Goal: Information Seeking & Learning: Learn about a topic

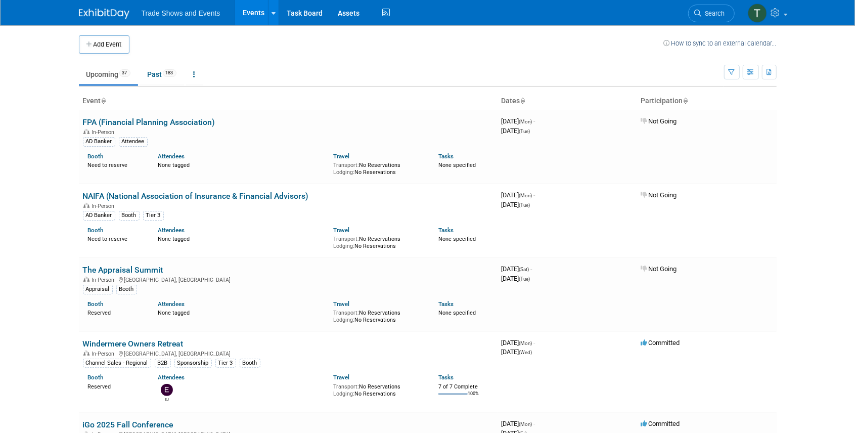
click at [245, 11] on link "Events" at bounding box center [253, 12] width 37 height 25
click at [300, 13] on link "Task Board" at bounding box center [304, 12] width 51 height 25
click at [154, 71] on link "Past 183" at bounding box center [162, 74] width 44 height 19
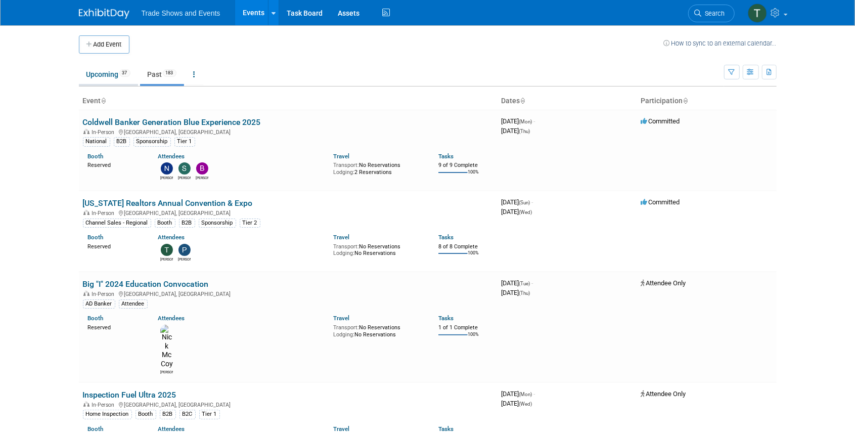
click at [102, 76] on link "Upcoming 37" at bounding box center [108, 74] width 59 height 19
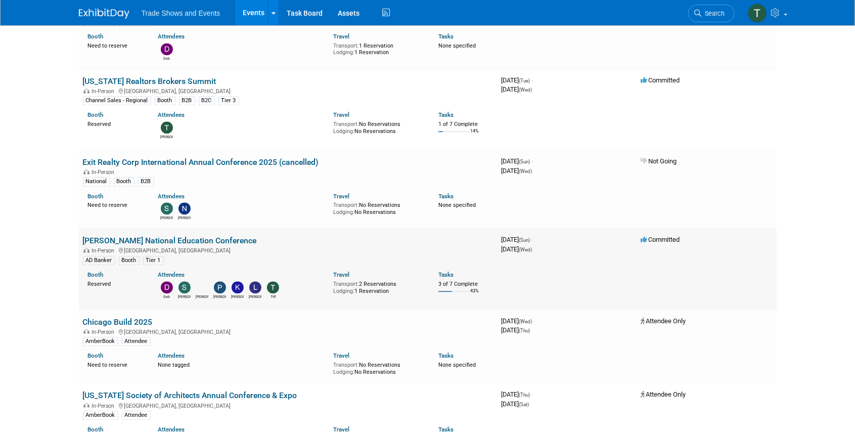
scroll to position [1517, 0]
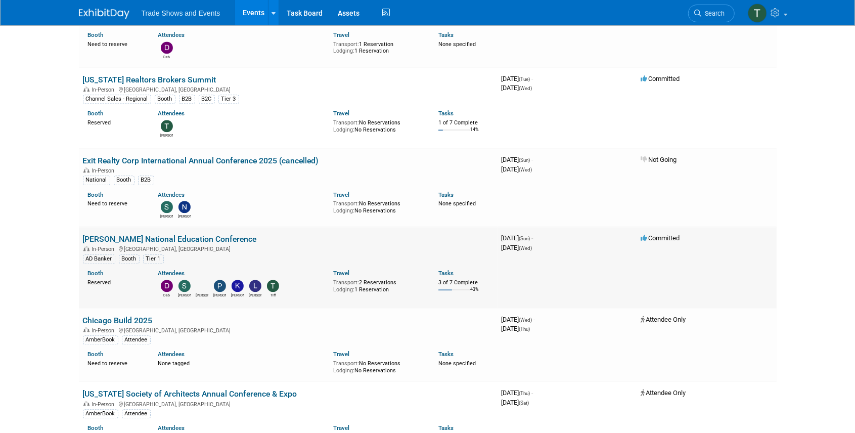
click at [135, 234] on link "[PERSON_NAME] National Education Conference" at bounding box center [170, 239] width 174 height 10
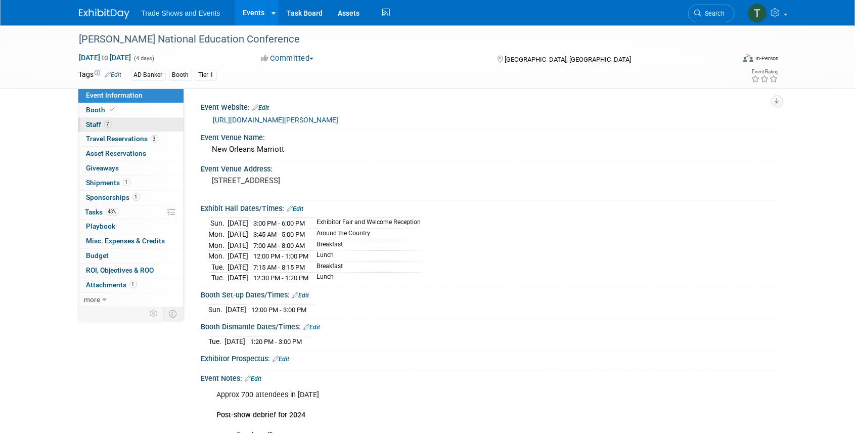
click at [98, 125] on span "Staff 7" at bounding box center [98, 124] width 25 height 8
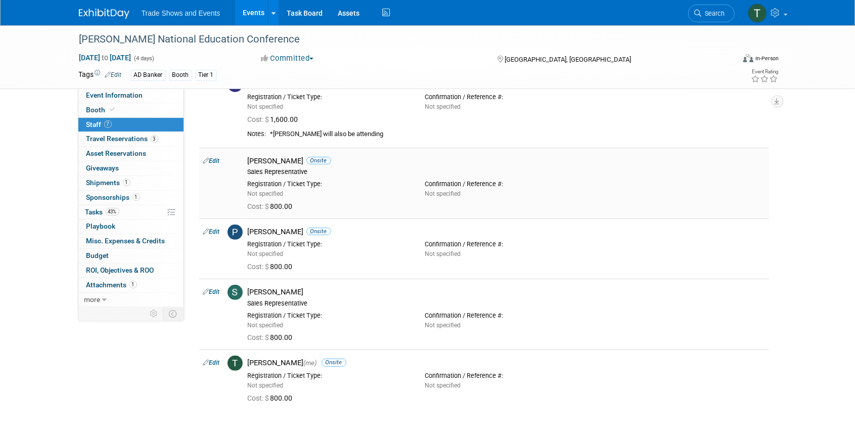
scroll to position [236, 0]
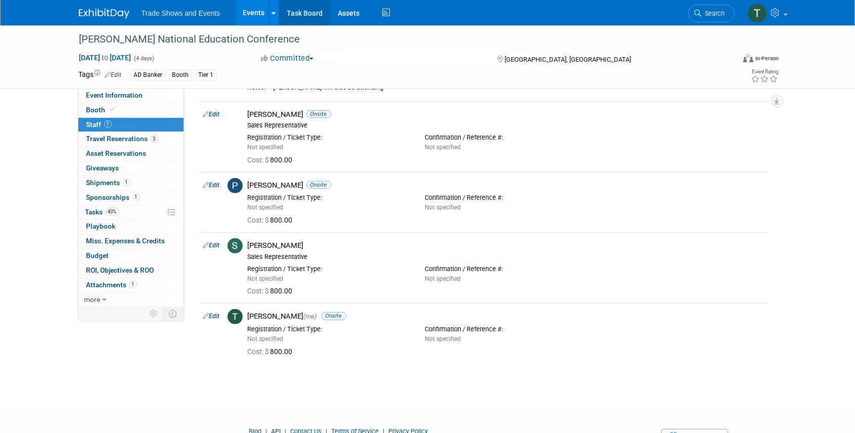
drag, startPoint x: 257, startPoint y: 18, endPoint x: 278, endPoint y: 22, distance: 21.6
click at [257, 18] on link "Events" at bounding box center [253, 12] width 37 height 25
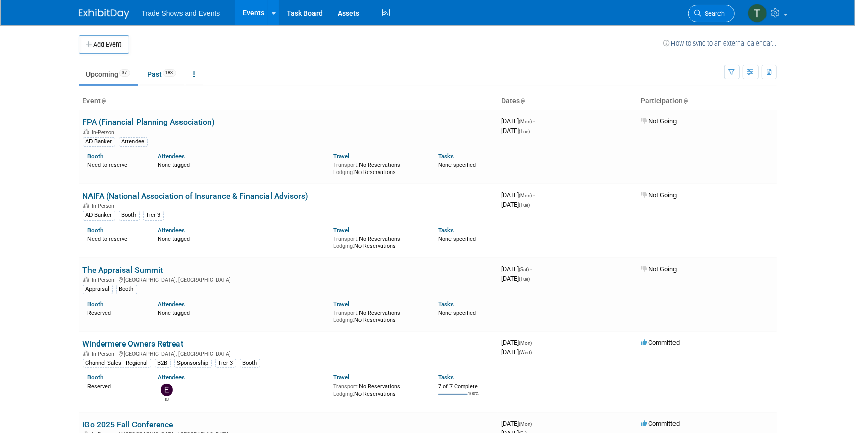
click at [710, 15] on span "Search" at bounding box center [713, 14] width 23 height 8
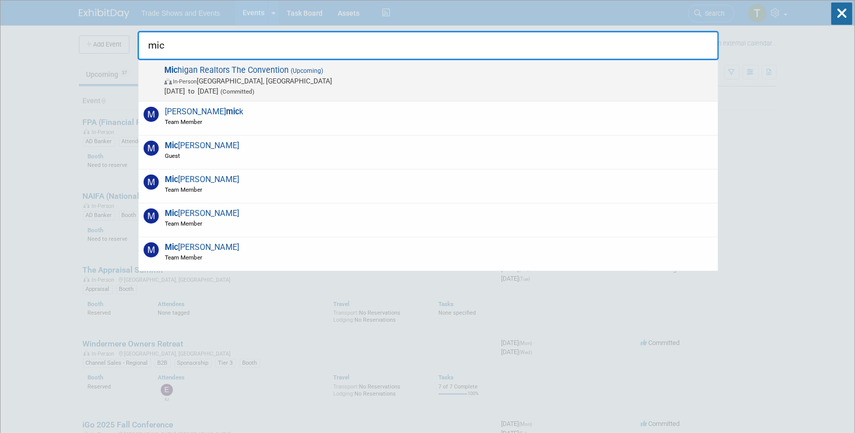
type input "mic"
click at [207, 71] on span "Mic higan Realtors The Convention (Upcoming) In-Person [GEOGRAPHIC_DATA], [GEOG…" at bounding box center [437, 80] width 552 height 31
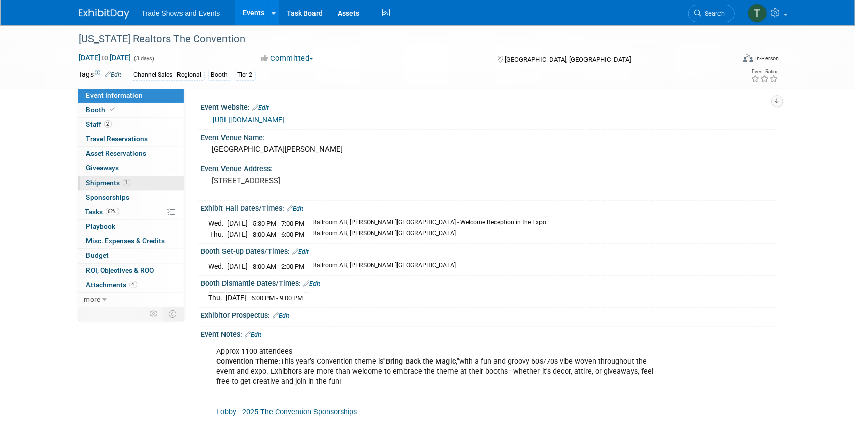
click at [102, 177] on link "1 Shipments 1" at bounding box center [130, 183] width 105 height 14
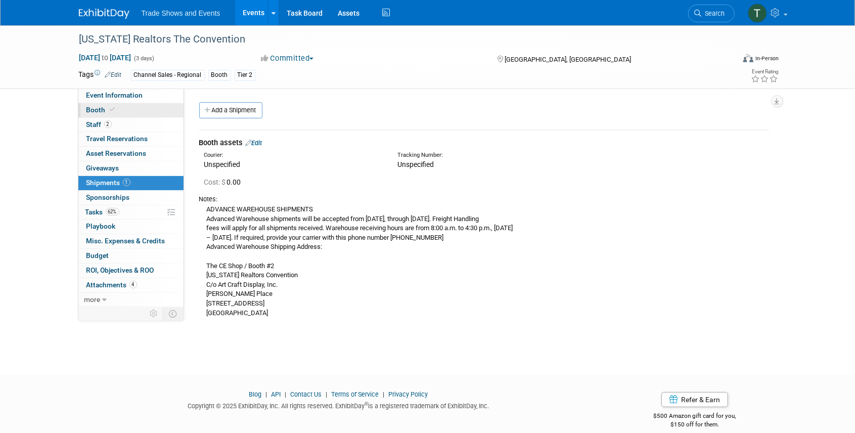
click at [97, 109] on span "Booth" at bounding box center [101, 110] width 31 height 8
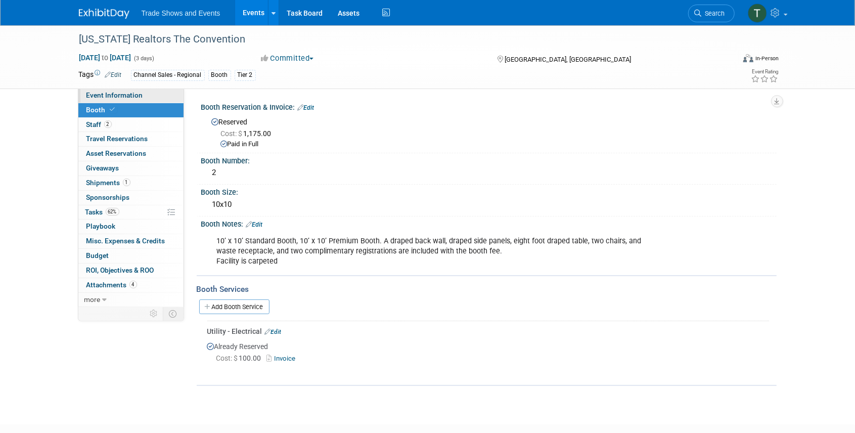
click at [103, 101] on link "Event Information" at bounding box center [130, 95] width 105 height 14
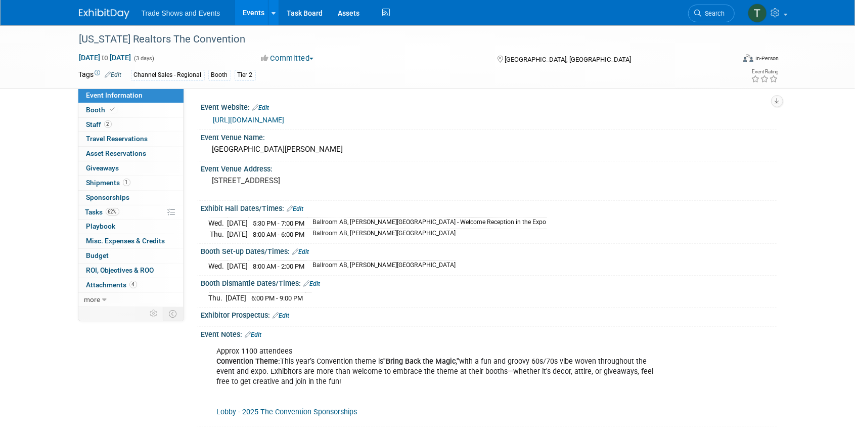
click at [702, 11] on span "Search" at bounding box center [713, 14] width 23 height 8
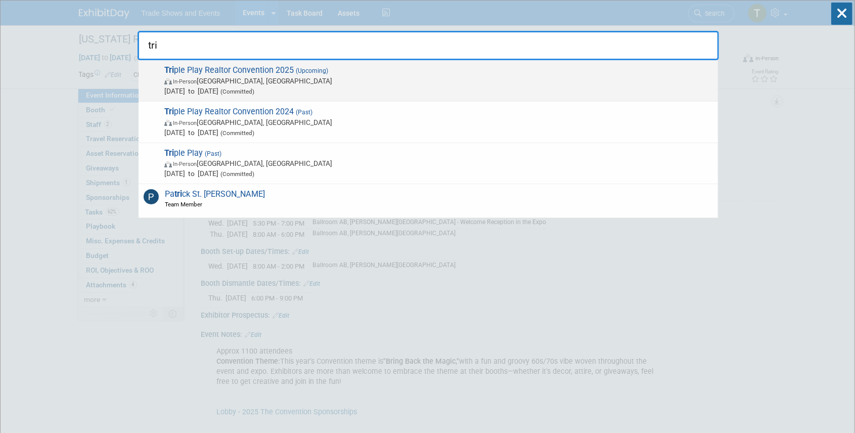
type input "tri"
click at [258, 71] on span "Tri ple Play Realtor Convention 2025 (Upcoming) In-Person Atlantic City, NJ Dec…" at bounding box center [437, 80] width 552 height 31
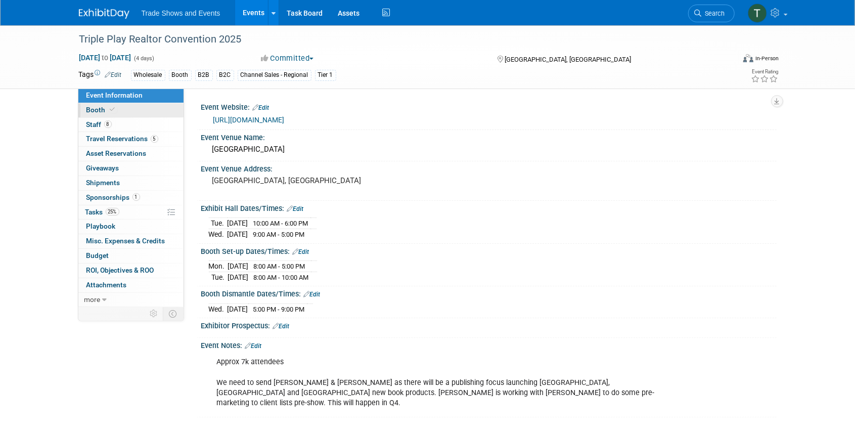
click at [108, 109] on span at bounding box center [112, 110] width 9 height 8
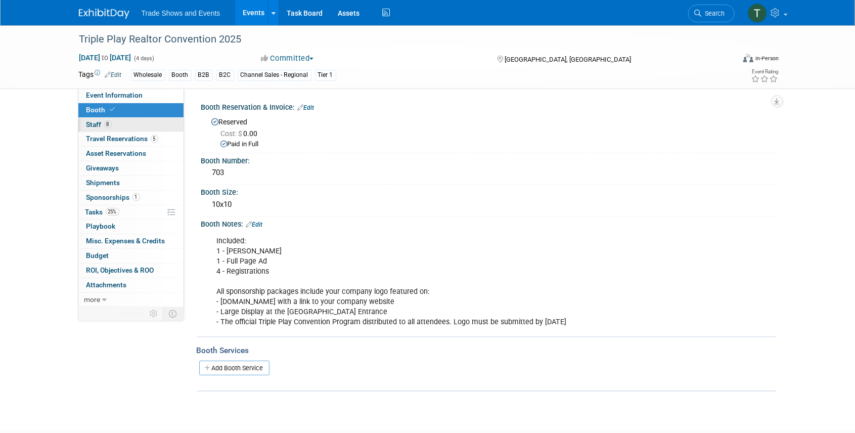
click at [100, 124] on span "Staff 8" at bounding box center [98, 124] width 25 height 8
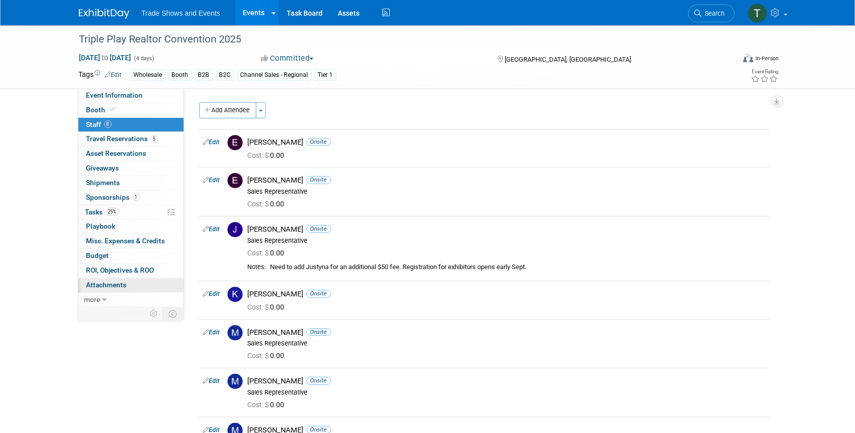
click at [111, 281] on span "Attachments 0" at bounding box center [106, 285] width 40 height 8
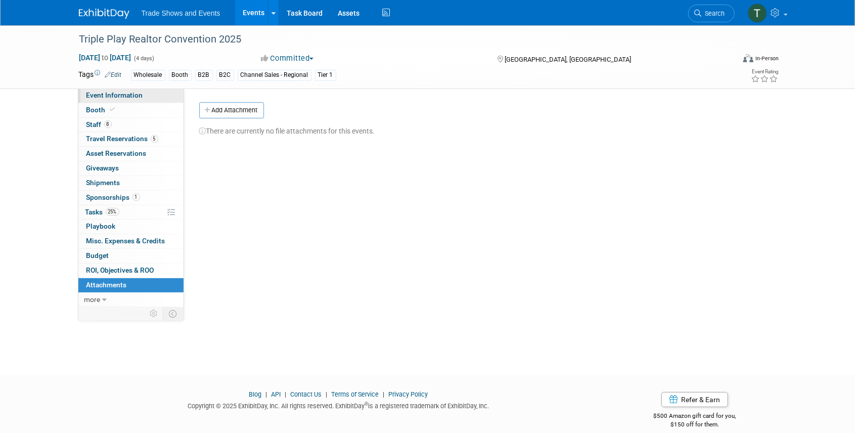
click at [103, 94] on span "Event Information" at bounding box center [114, 95] width 57 height 8
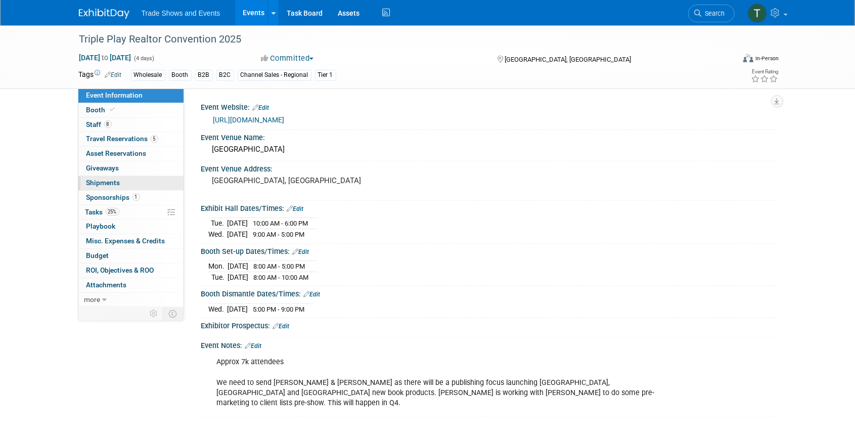
click at [97, 181] on span "Shipments 0" at bounding box center [103, 182] width 34 height 8
